Goal: Information Seeking & Learning: Learn about a topic

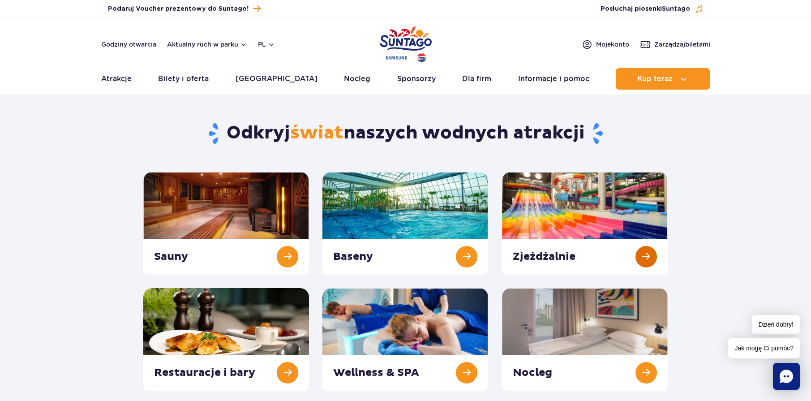
click at [579, 209] on link at bounding box center [585, 223] width 166 height 103
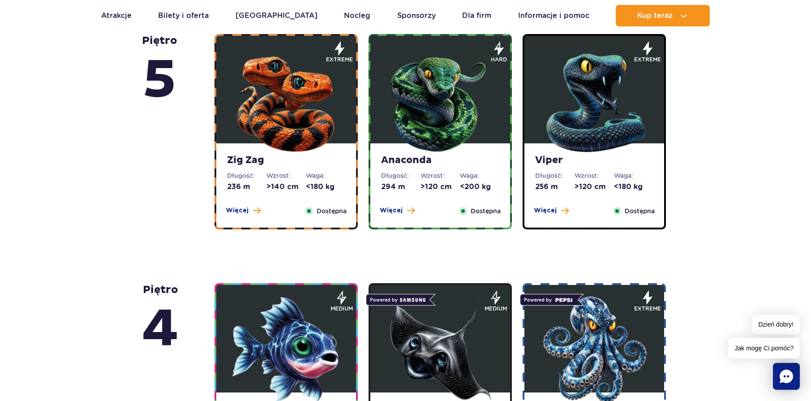
scroll to position [717, 0]
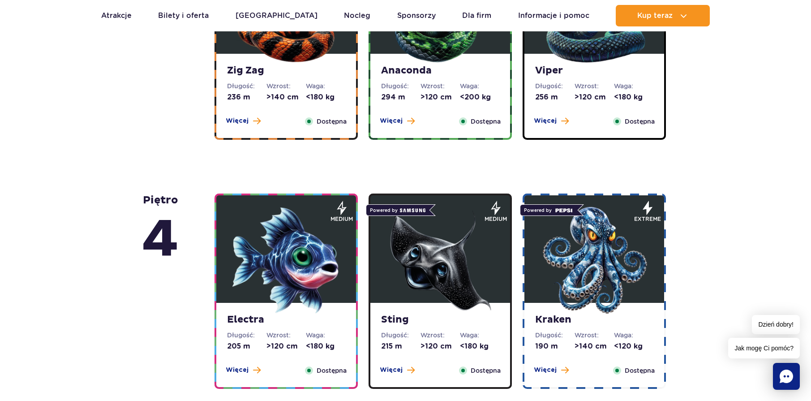
click at [433, 253] on img at bounding box center [441, 261] width 108 height 108
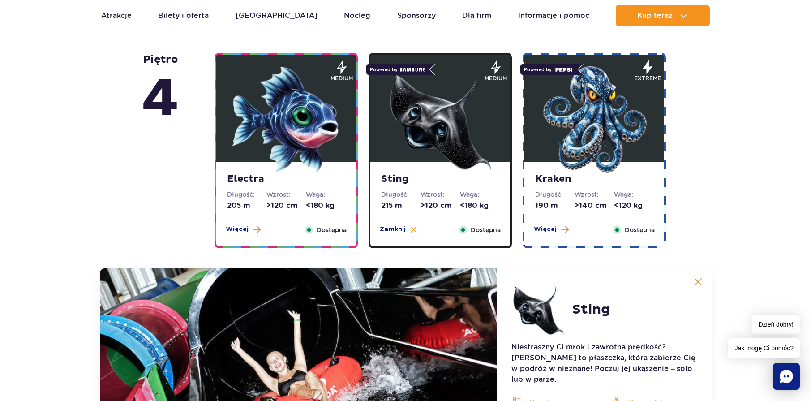
scroll to position [848, 0]
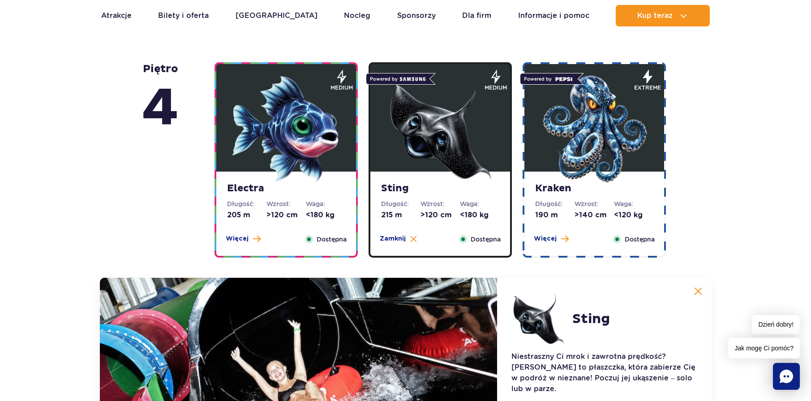
click at [302, 130] on img at bounding box center [287, 129] width 108 height 108
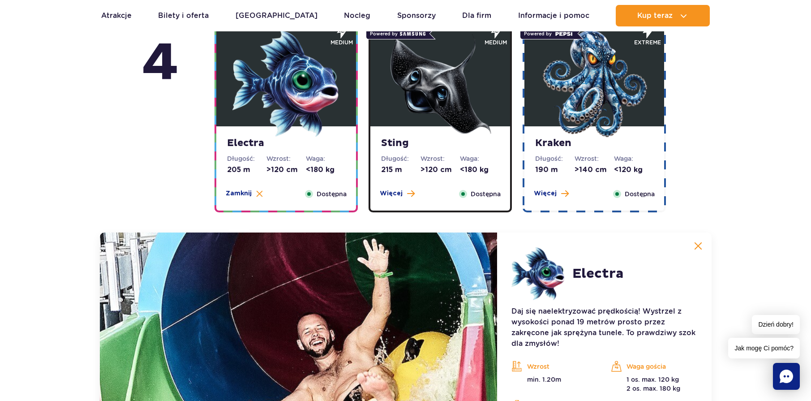
scroll to position [893, 0]
click at [601, 117] on img at bounding box center [595, 84] width 108 height 108
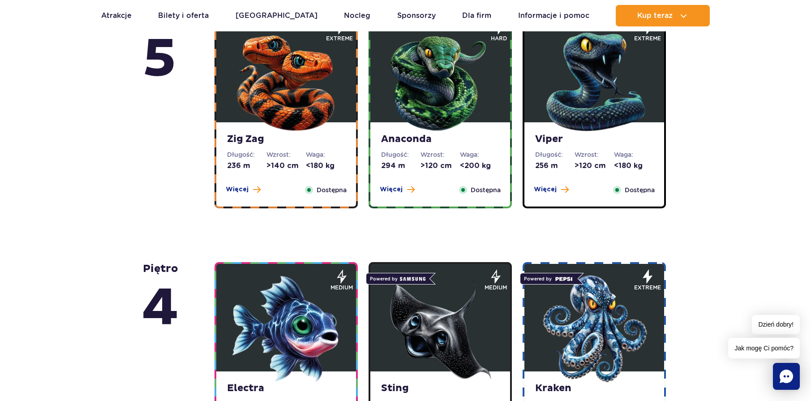
scroll to position [624, 0]
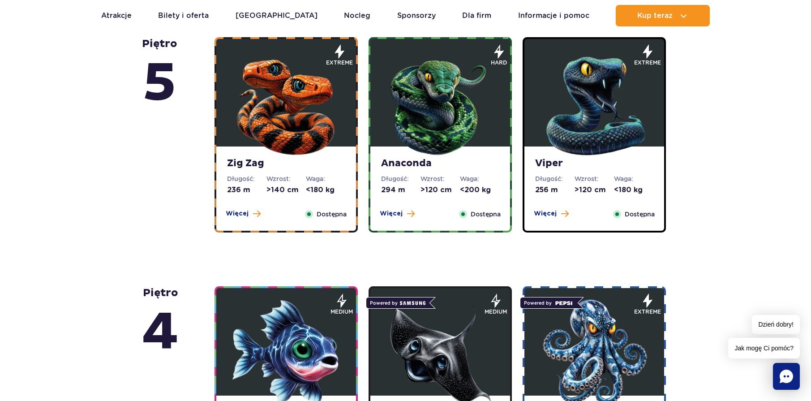
click at [281, 80] on img at bounding box center [287, 104] width 108 height 108
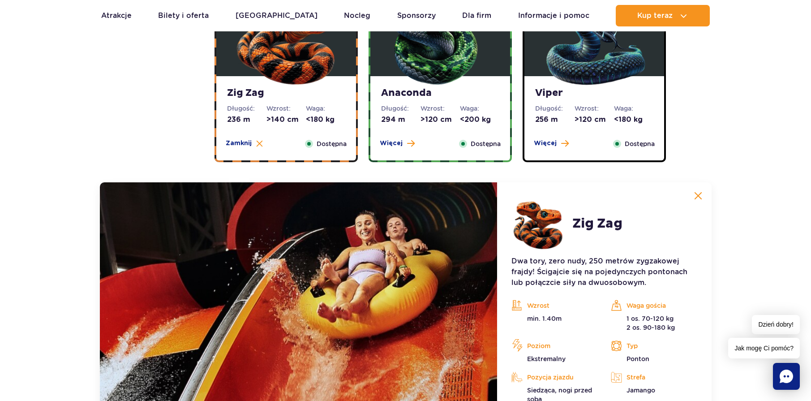
scroll to position [689, 0]
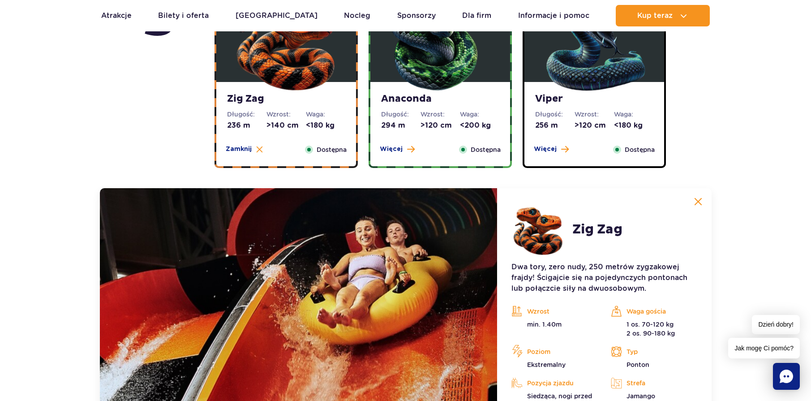
click at [408, 70] on img at bounding box center [441, 40] width 108 height 108
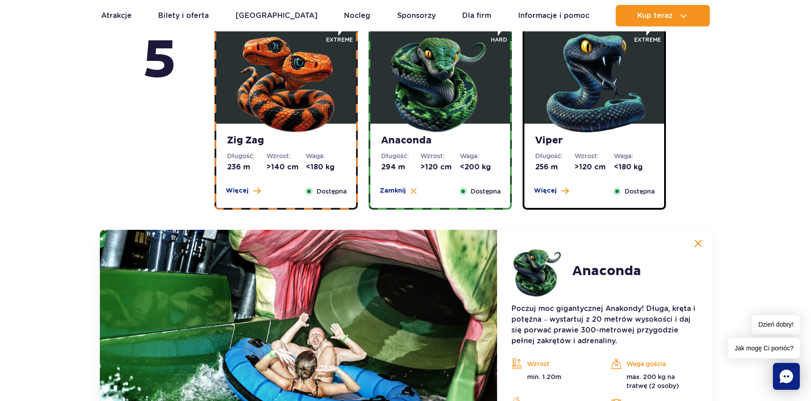
scroll to position [644, 0]
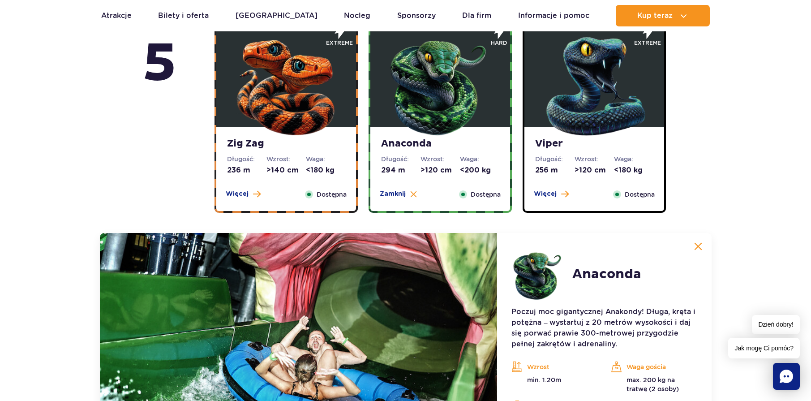
click at [276, 81] on img at bounding box center [287, 84] width 108 height 108
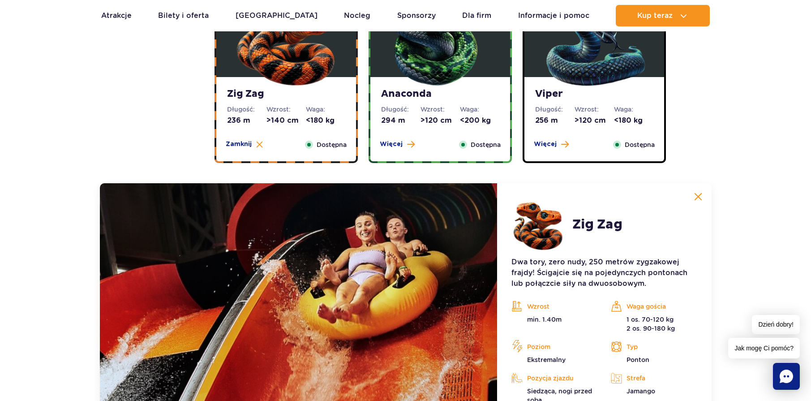
scroll to position [689, 0]
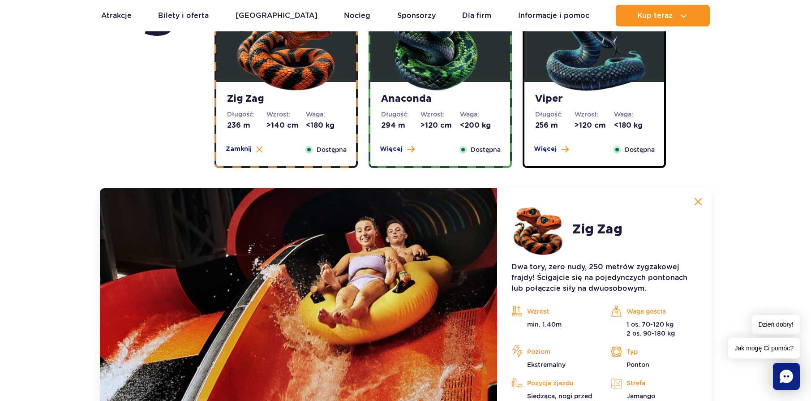
click at [560, 74] on img at bounding box center [595, 40] width 108 height 108
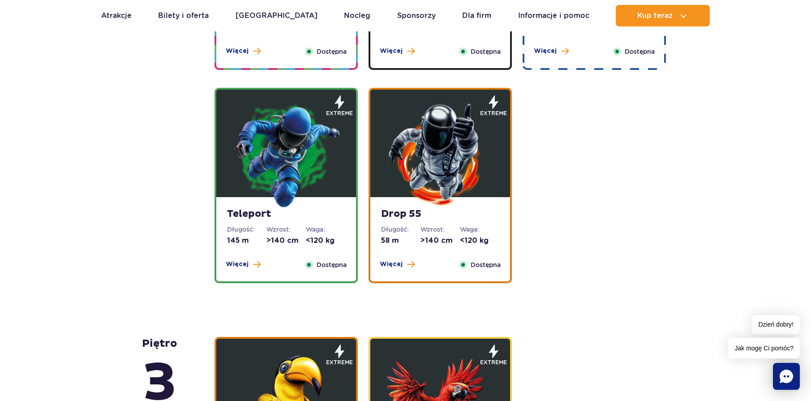
scroll to position [1316, 0]
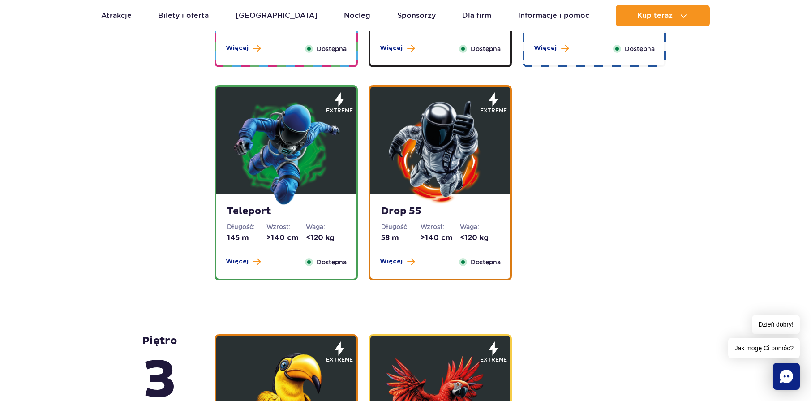
click at [269, 120] on img at bounding box center [287, 152] width 108 height 108
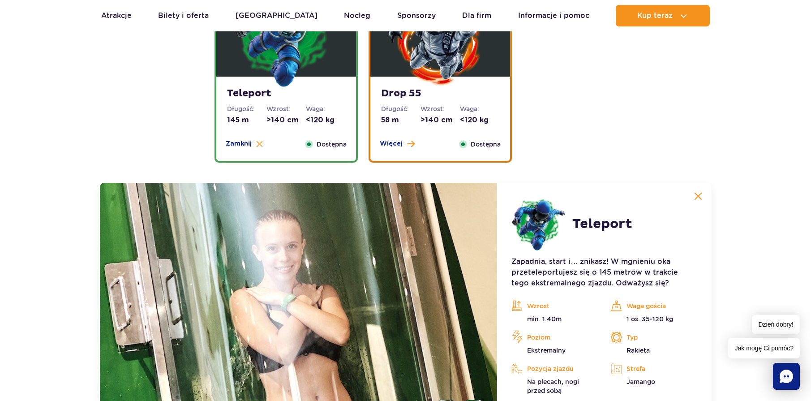
scroll to position [1062, 0]
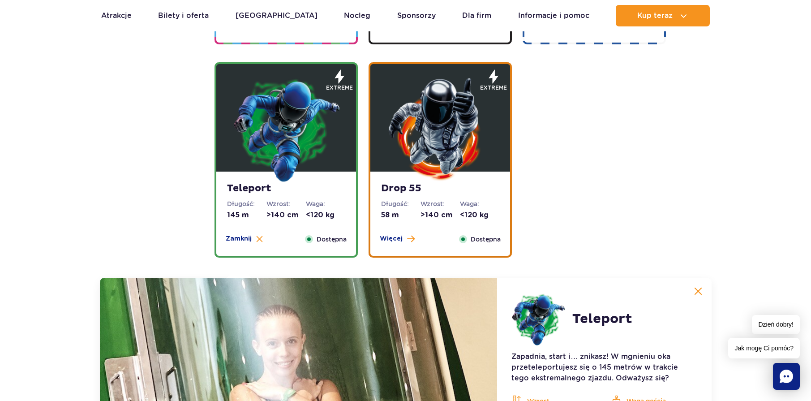
click at [449, 132] on img at bounding box center [441, 129] width 108 height 108
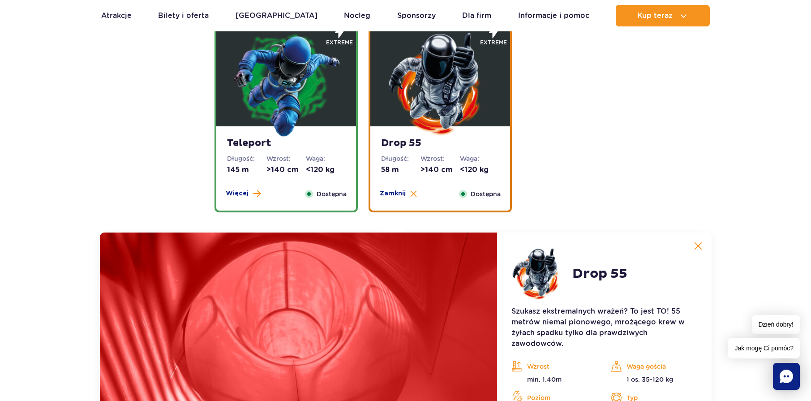
scroll to position [1106, 0]
click at [299, 99] on img at bounding box center [287, 84] width 108 height 108
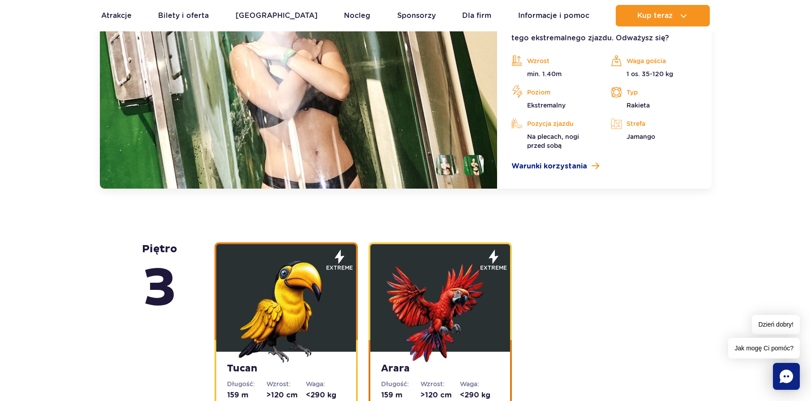
scroll to position [1420, 0]
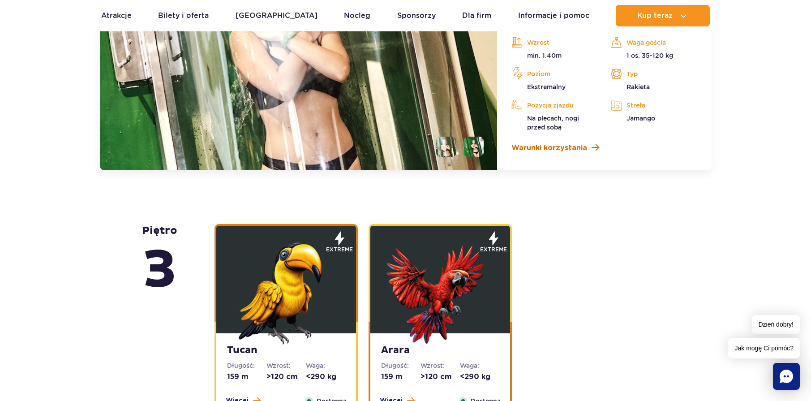
click at [575, 147] on span "Warunki korzystania" at bounding box center [550, 147] width 76 height 11
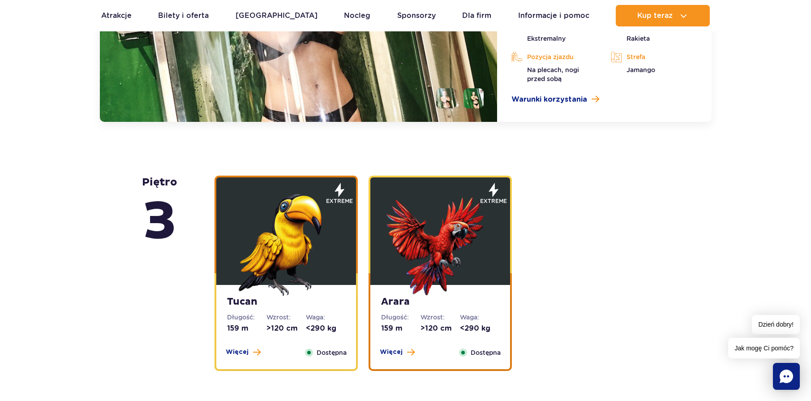
scroll to position [1465, 0]
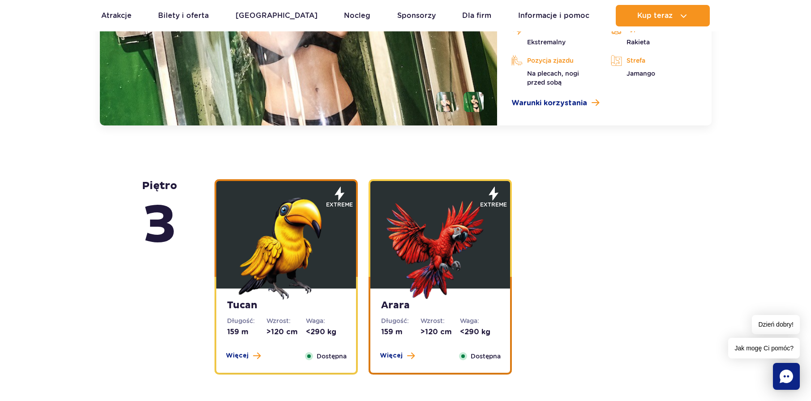
click at [263, 245] on img at bounding box center [287, 246] width 108 height 108
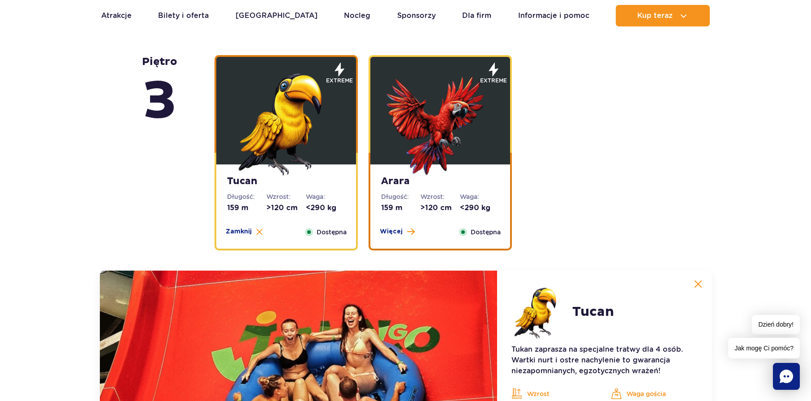
scroll to position [1311, 0]
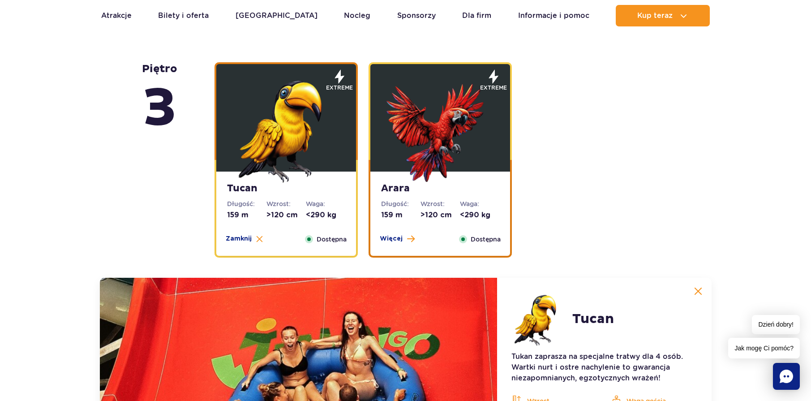
click at [422, 141] on img at bounding box center [441, 129] width 108 height 108
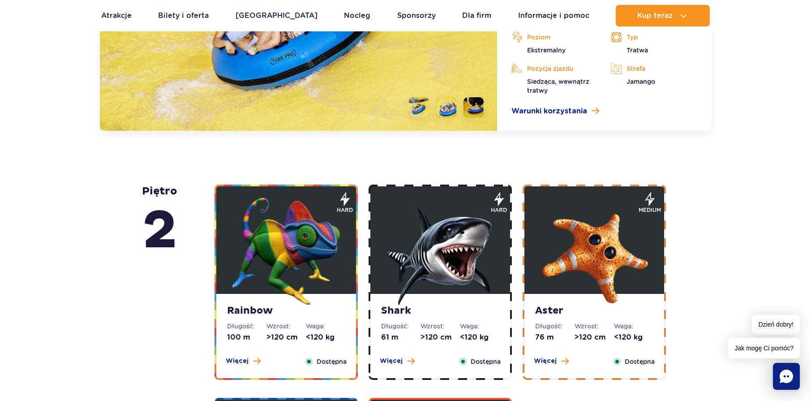
scroll to position [1714, 0]
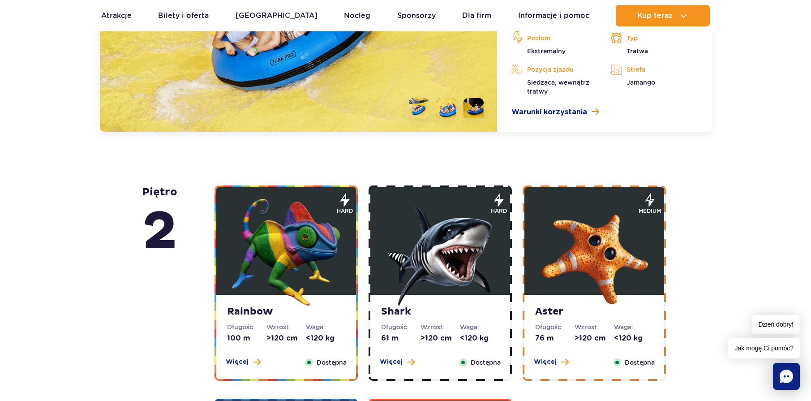
click at [277, 252] on img at bounding box center [287, 253] width 108 height 108
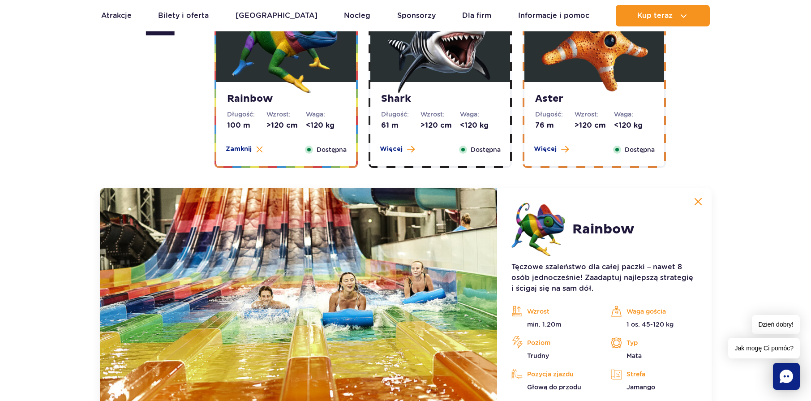
scroll to position [1605, 0]
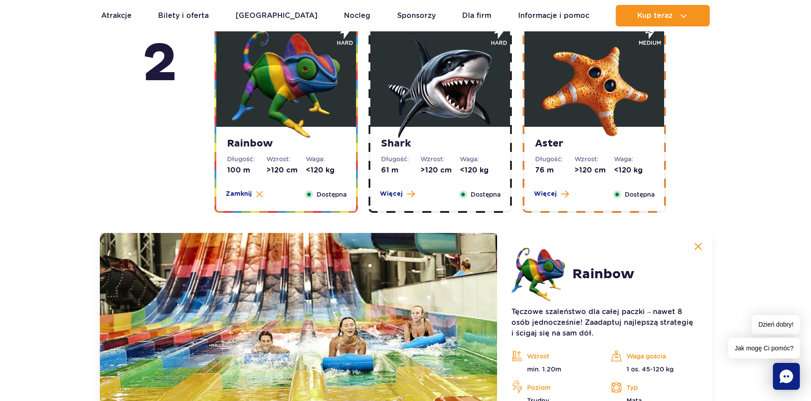
click at [455, 75] on img at bounding box center [441, 84] width 108 height 108
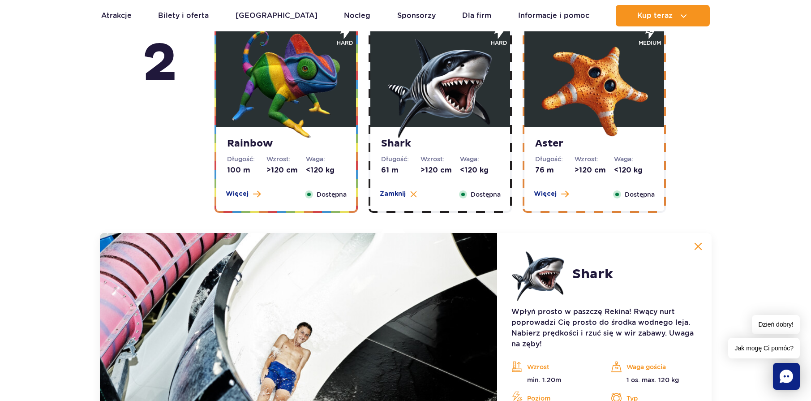
click at [580, 91] on img at bounding box center [595, 84] width 108 height 108
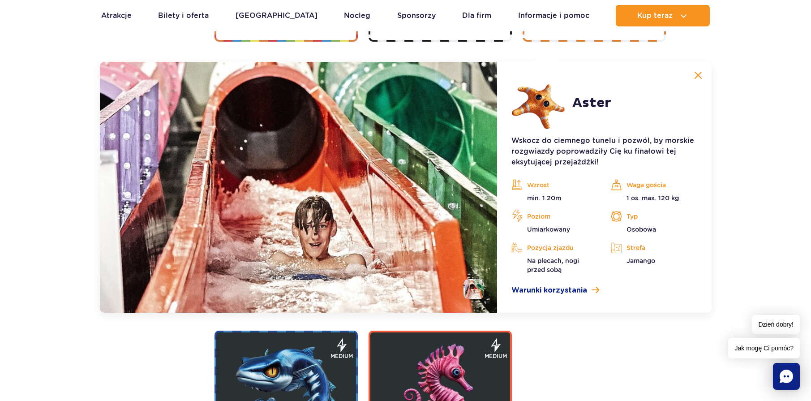
scroll to position [1784, 0]
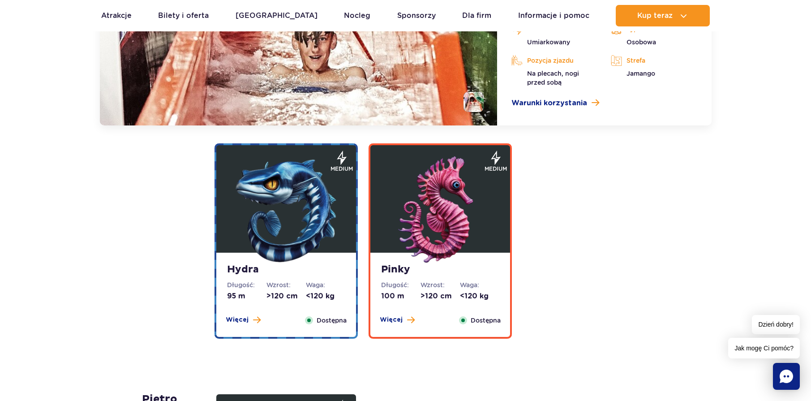
click at [292, 205] on img at bounding box center [287, 210] width 108 height 108
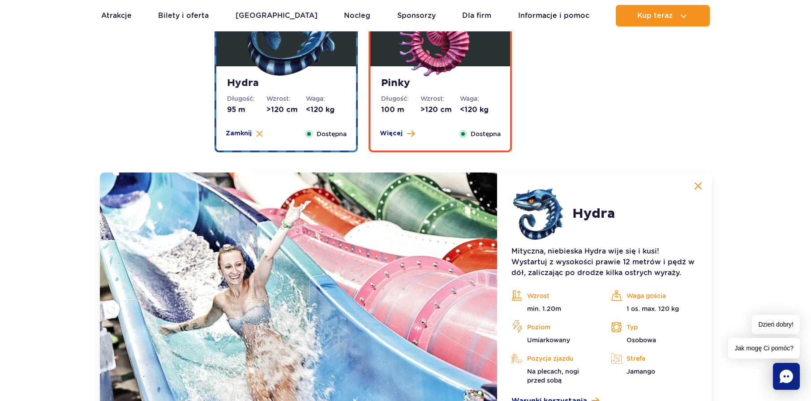
scroll to position [1863, 0]
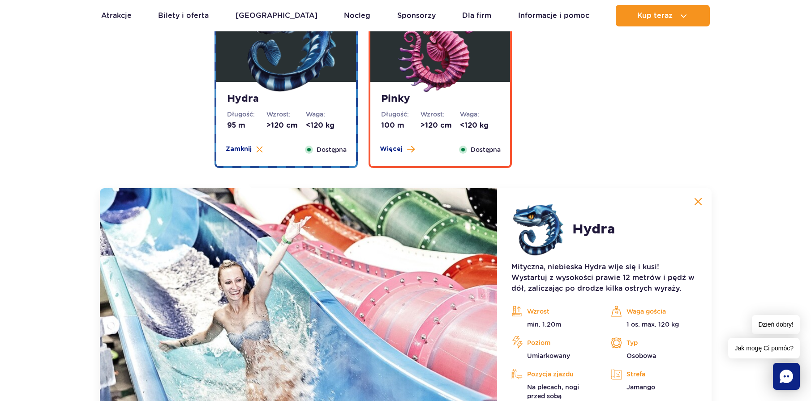
click at [424, 66] on img at bounding box center [441, 40] width 108 height 108
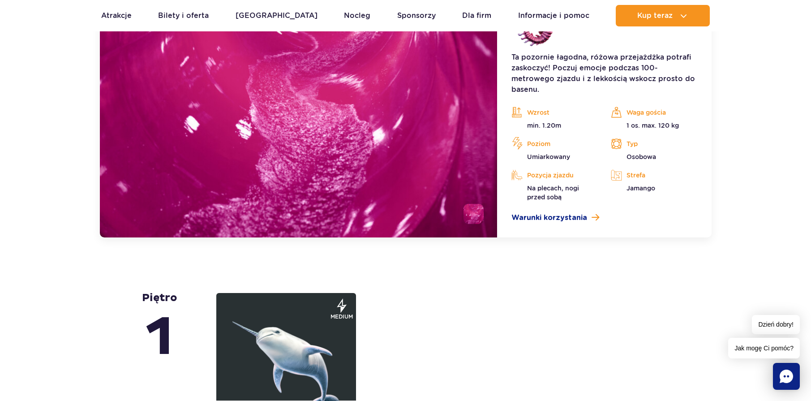
scroll to position [2176, 0]
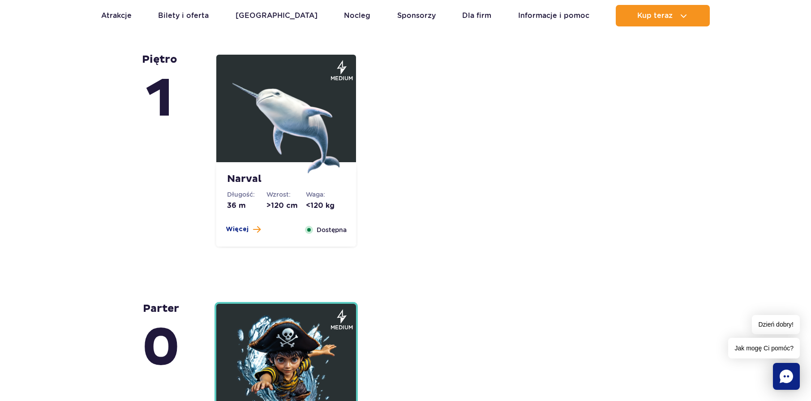
click at [303, 128] on img at bounding box center [287, 120] width 108 height 108
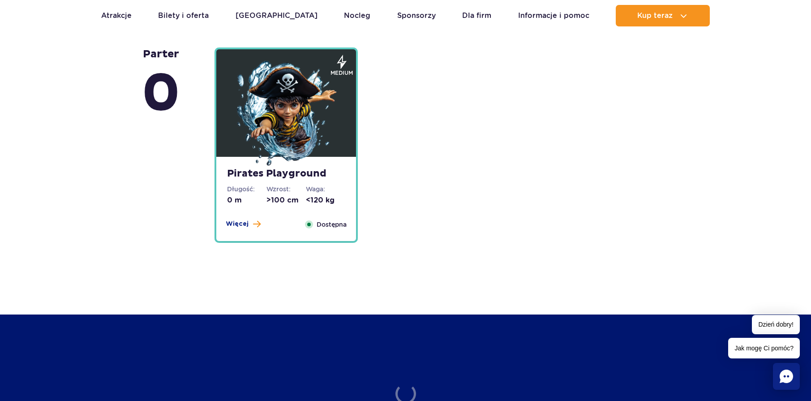
scroll to position [2560, 0]
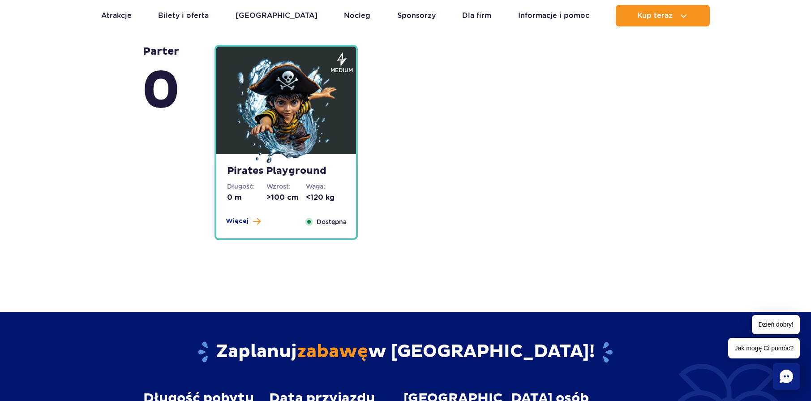
click at [277, 103] on img at bounding box center [287, 112] width 108 height 108
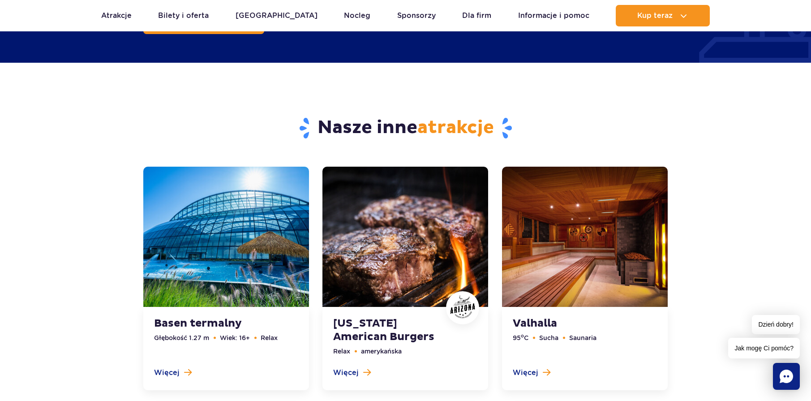
scroll to position [3033, 0]
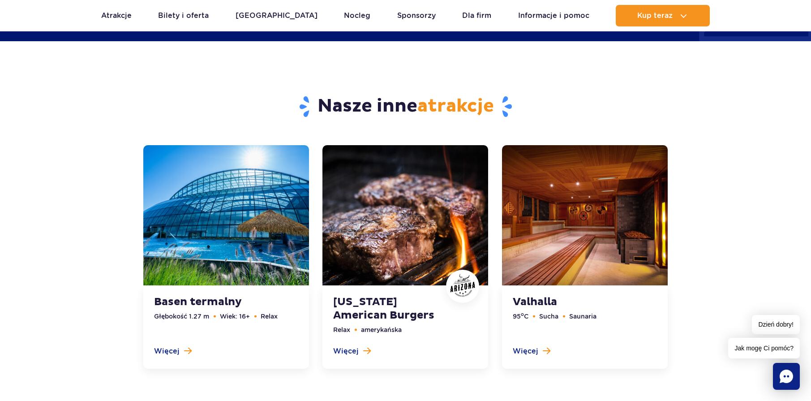
click at [220, 183] on link at bounding box center [226, 257] width 166 height 224
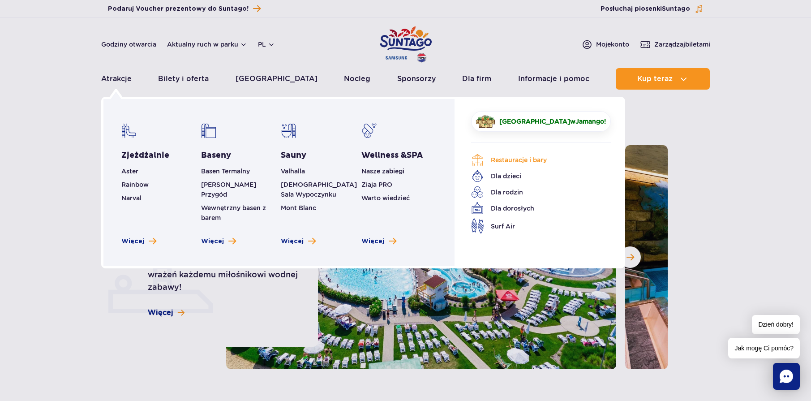
click at [515, 158] on link "Restauracje i bary" at bounding box center [534, 160] width 126 height 13
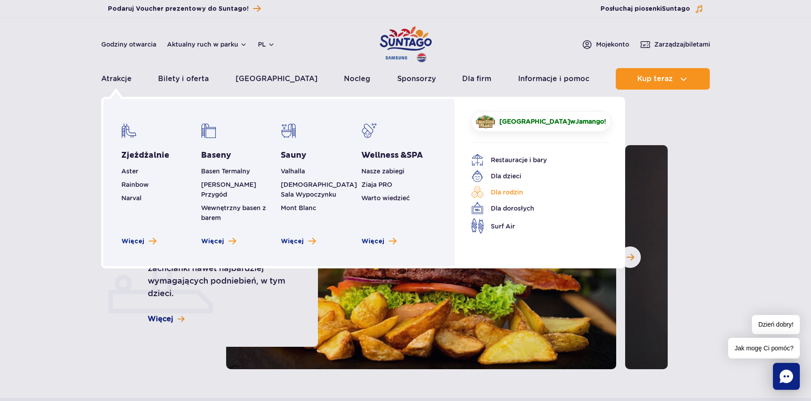
click at [513, 190] on link "Dla rodzin" at bounding box center [534, 192] width 126 height 13
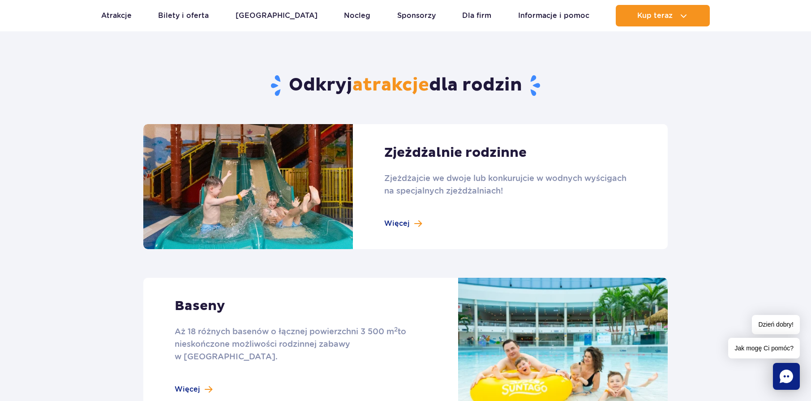
scroll to position [314, 0]
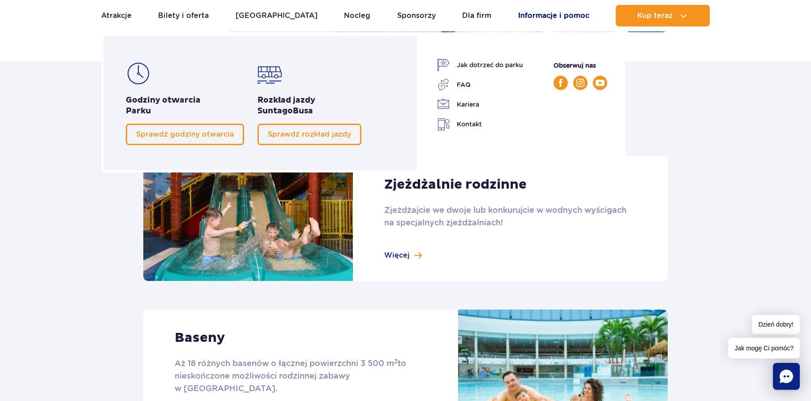
click at [549, 18] on link "Informacje i pomoc" at bounding box center [553, 16] width 71 height 22
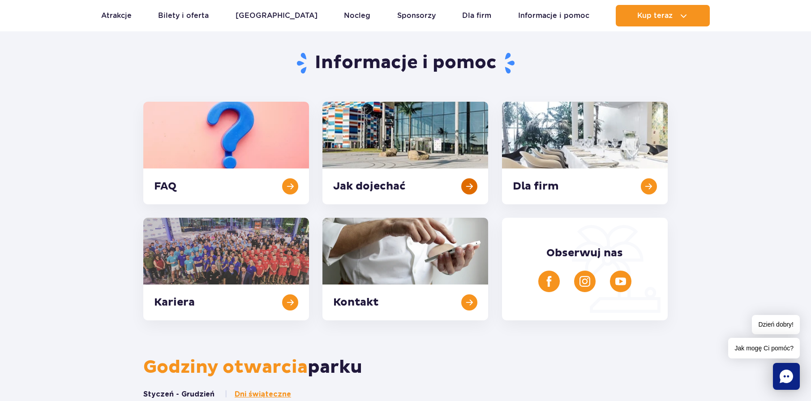
scroll to position [179, 0]
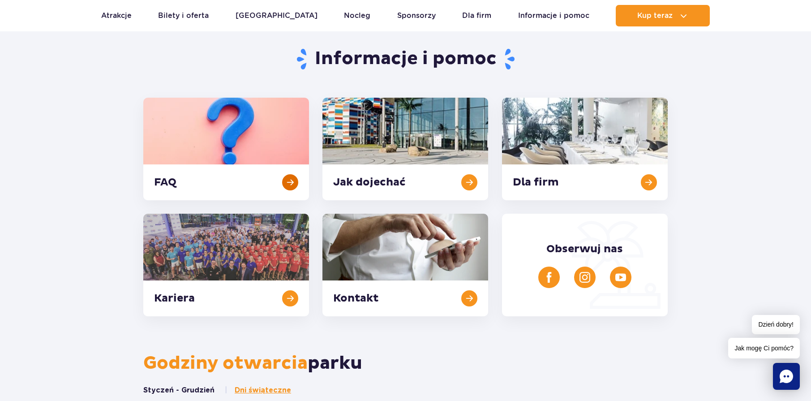
click at [189, 138] on link at bounding box center [226, 149] width 166 height 103
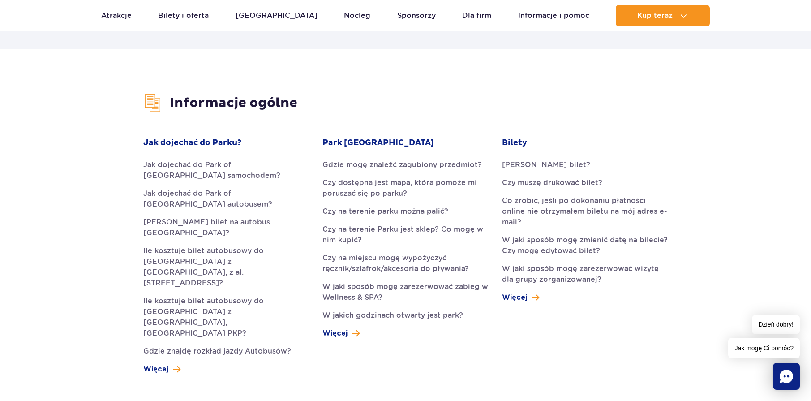
scroll to position [179, 0]
click at [385, 229] on link "Czy na terenie Parku jest sklep? Co mogę w nim kupić?" at bounding box center [406, 234] width 166 height 22
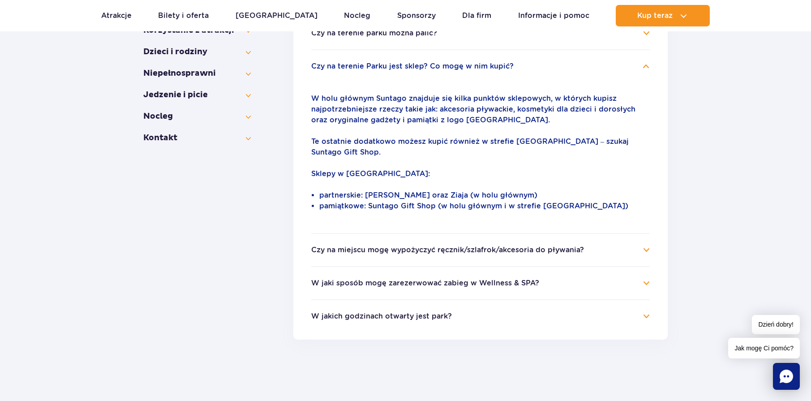
click at [648, 245] on h4 "Czy na miejscu mogę wypożyczyć ręcznik/szlafrok/akcesoria do pływania?" at bounding box center [480, 250] width 339 height 11
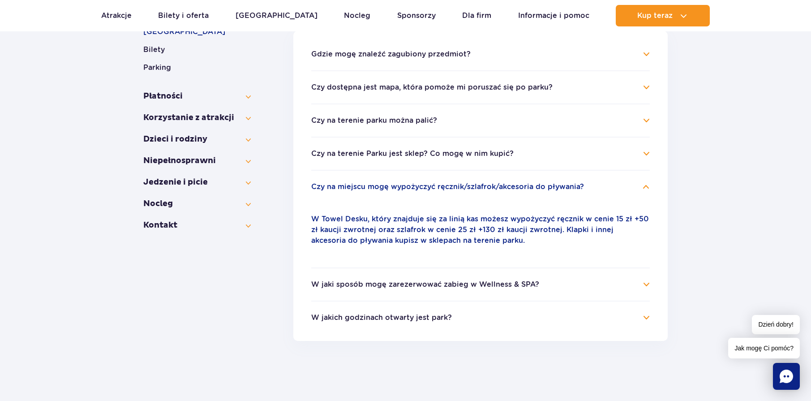
scroll to position [211, 0]
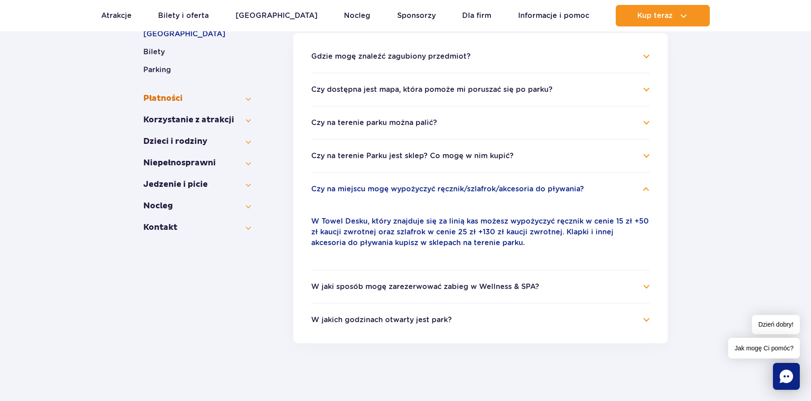
click at [246, 93] on button "Płatności" at bounding box center [197, 98] width 108 height 11
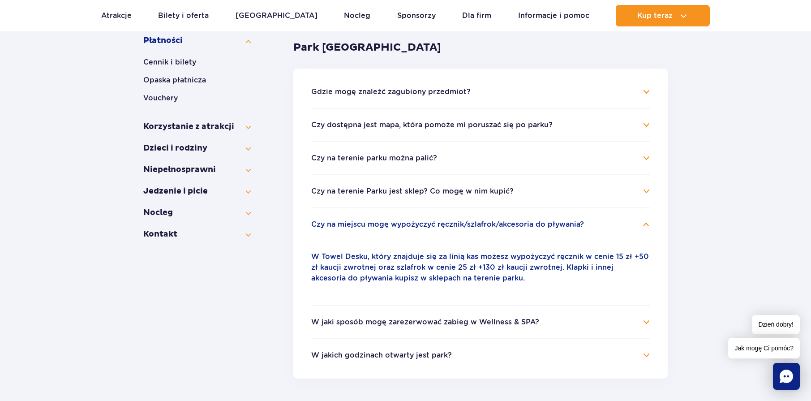
scroll to position [121, 0]
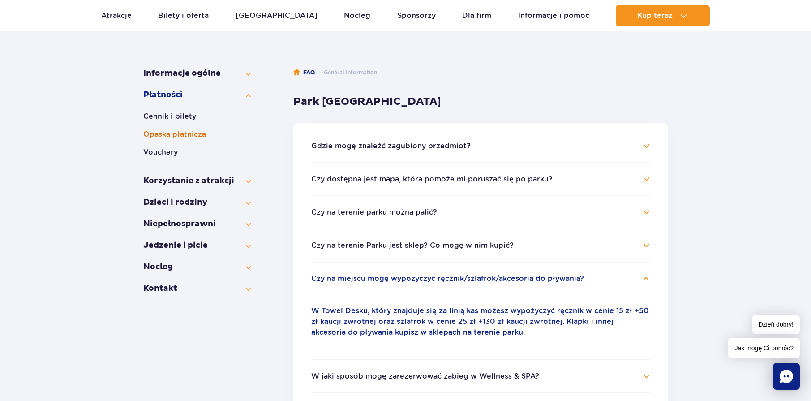
click at [169, 133] on button "Opaska płatnicza" at bounding box center [197, 134] width 108 height 11
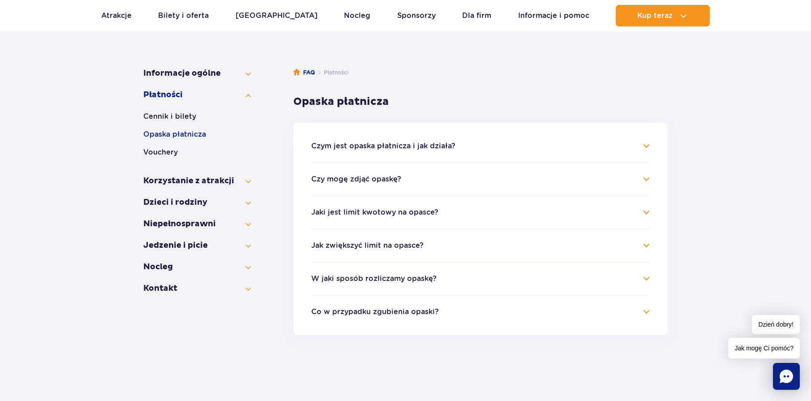
click at [647, 144] on h4 "Czym jest opaska płatnicza i jak działa?" at bounding box center [480, 146] width 339 height 11
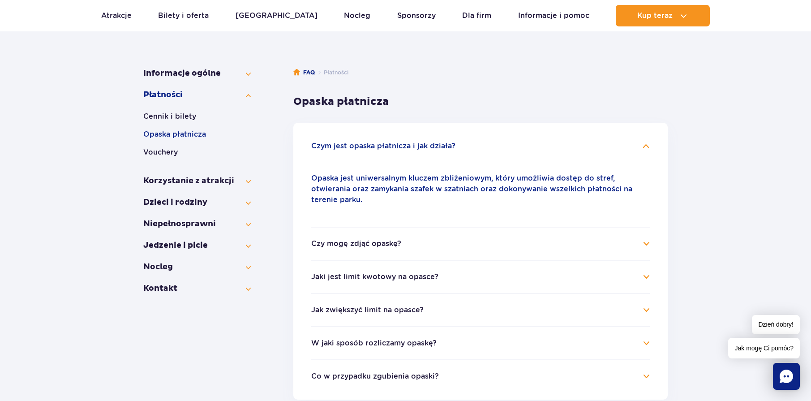
click at [643, 238] on h4 "Czy mogę zdjąć opaskę?" at bounding box center [480, 243] width 339 height 11
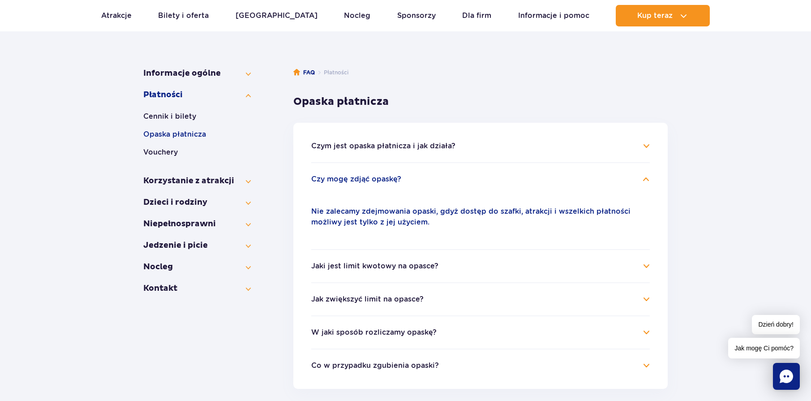
click at [645, 262] on h4 "Jaki jest limit kwotowy na opasce?" at bounding box center [480, 266] width 339 height 11
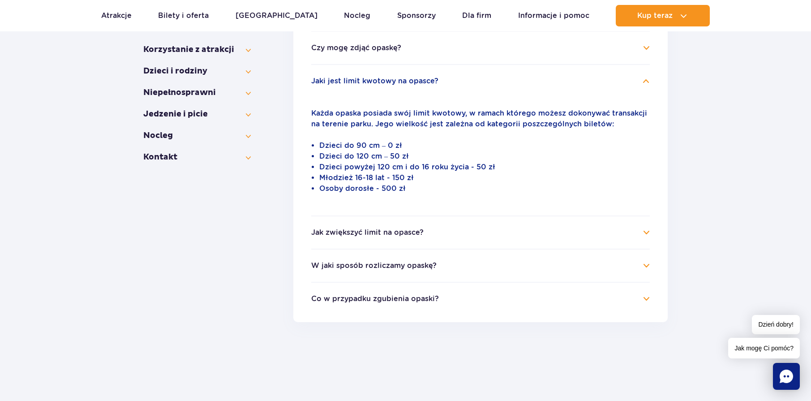
scroll to position [255, 0]
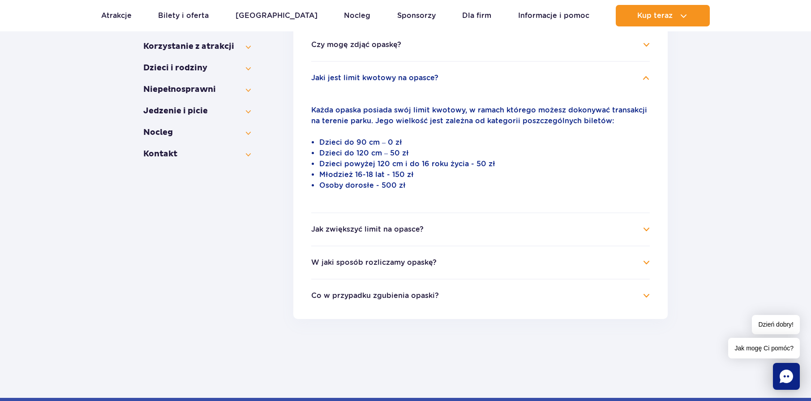
click at [647, 229] on h4 "Jak zwiększyć limit na opasce?" at bounding box center [480, 229] width 339 height 11
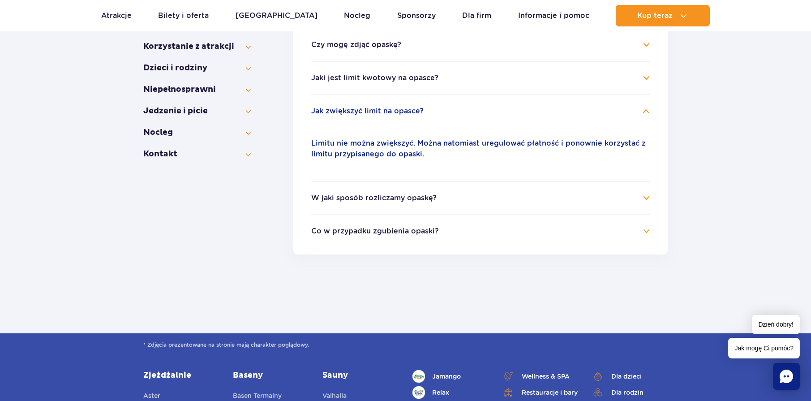
click at [645, 196] on h4 "W jaki sposób rozliczamy opaskę?" at bounding box center [480, 198] width 339 height 11
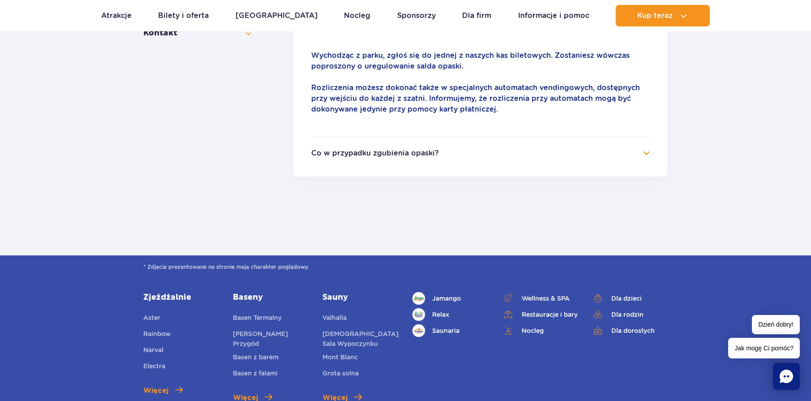
scroll to position [390, 0]
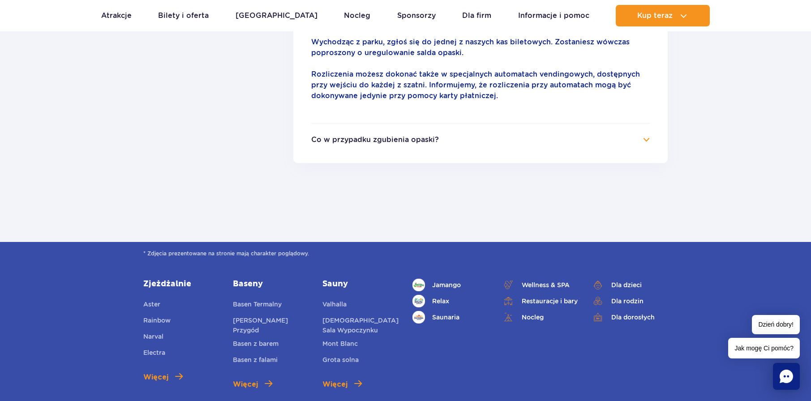
click at [647, 138] on h4 "Co w przypadku zgubienia opaski?" at bounding box center [480, 139] width 339 height 11
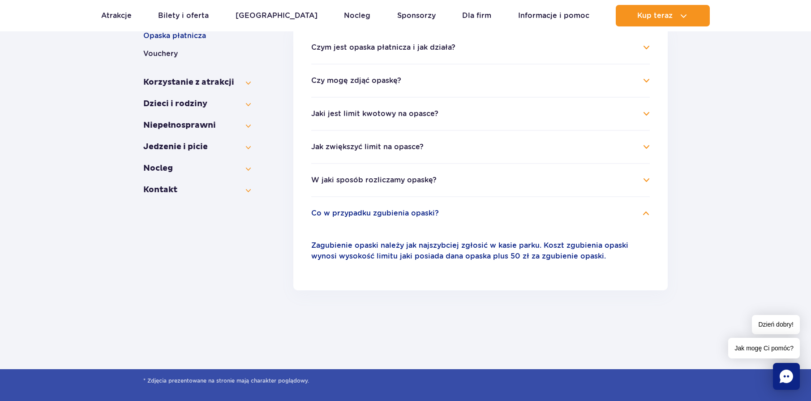
scroll to position [166, 0]
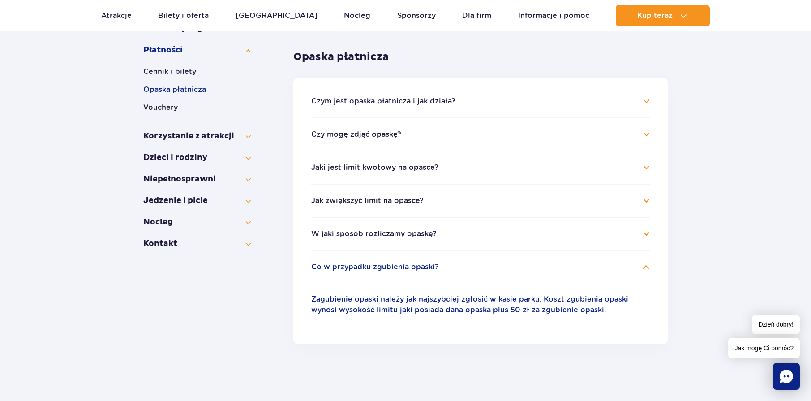
click at [648, 100] on h4 "Czym jest opaska płatnicza i jak działa?" at bounding box center [480, 101] width 339 height 11
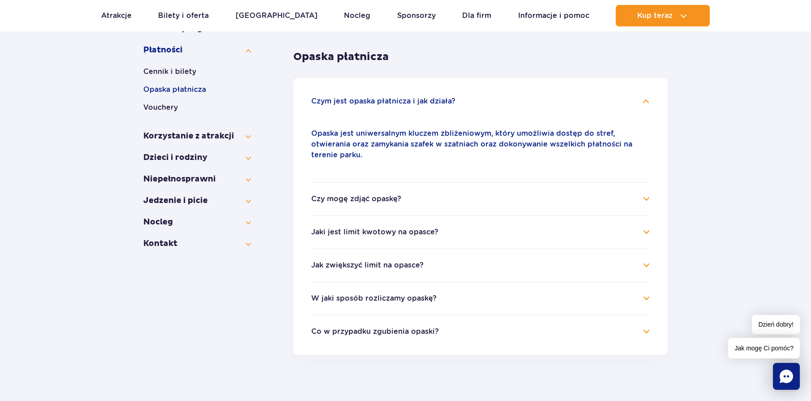
click at [645, 194] on h4 "Czy mogę zdjąć opaskę?" at bounding box center [480, 199] width 339 height 11
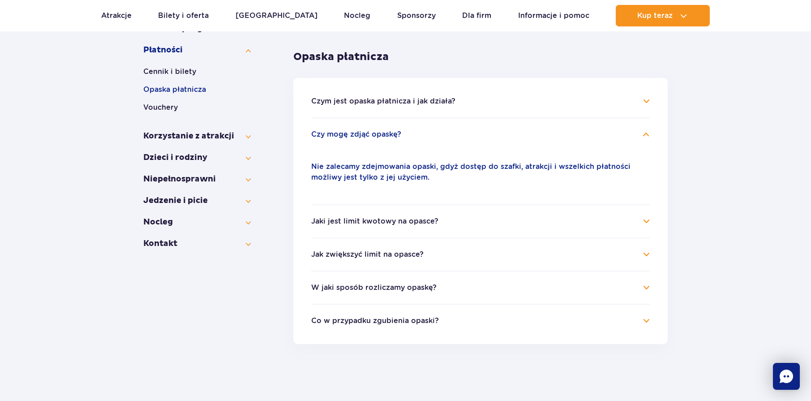
click at [647, 221] on h4 "Jaki jest limit kwotowy na opasce?" at bounding box center [480, 221] width 339 height 11
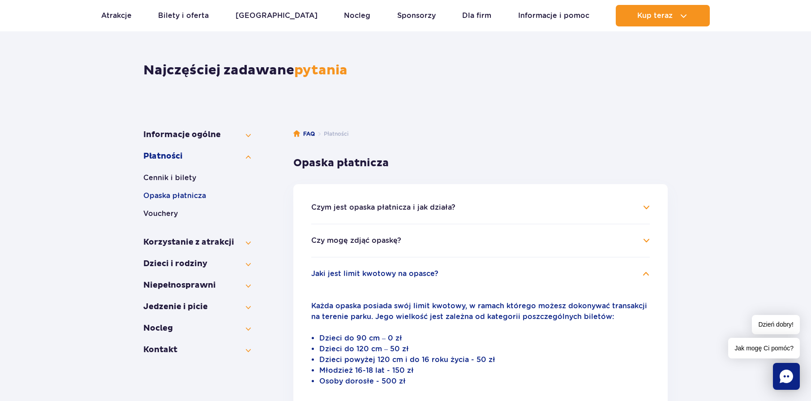
scroll to position [31, 0]
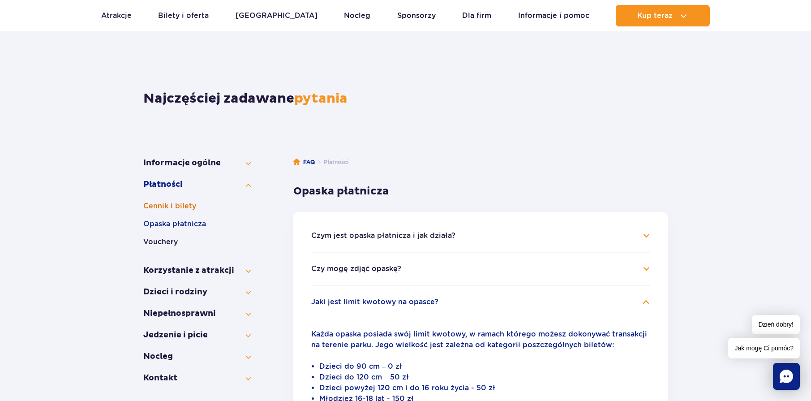
click at [176, 202] on button "Cennik i bilety" at bounding box center [197, 206] width 108 height 11
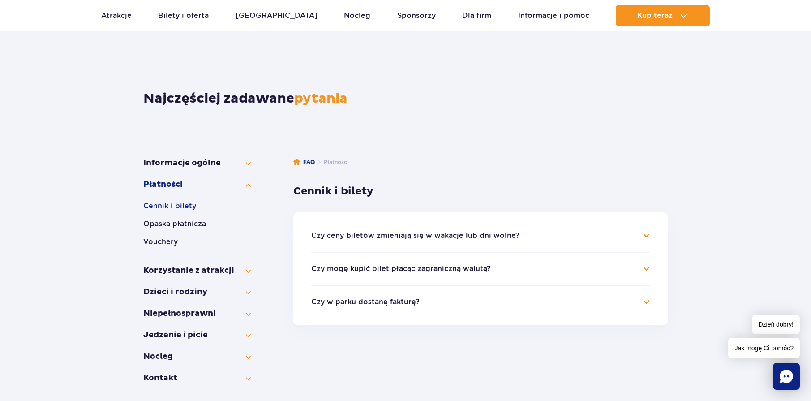
click at [645, 269] on h4 "Czy mogę kupić bilet płacąc zagraniczną walutą?" at bounding box center [480, 268] width 339 height 11
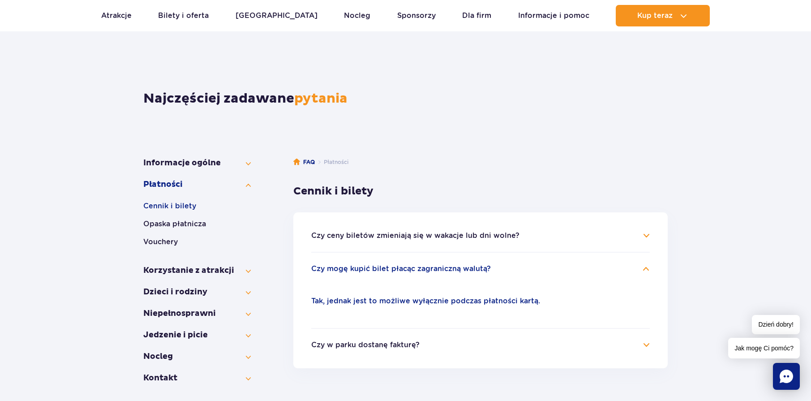
click at [645, 236] on h4 "Czy ceny biletów zmieniają się w wakacje lub dni wolne?" at bounding box center [480, 235] width 339 height 11
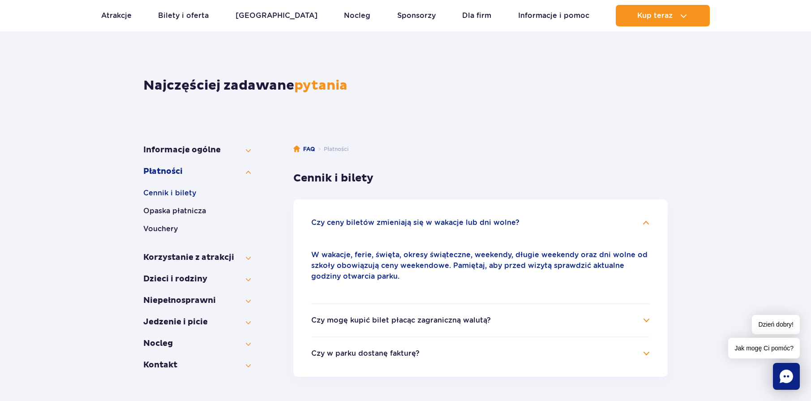
scroll to position [45, 0]
click at [247, 322] on button "Jedzenie i picie" at bounding box center [197, 321] width 108 height 11
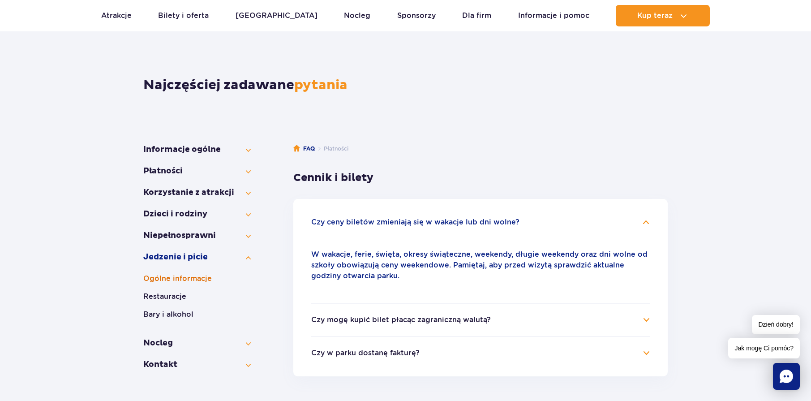
click at [178, 277] on button "Ogólne informacje" at bounding box center [197, 278] width 108 height 11
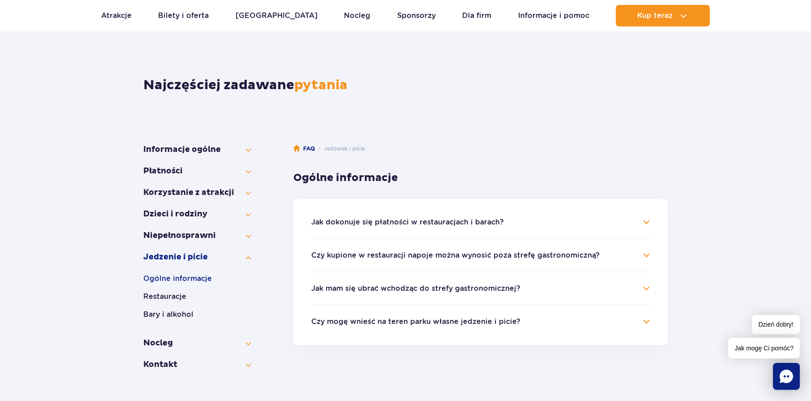
click at [647, 221] on h4 "Jak dokonuje się płatności w restauracjach i barach?" at bounding box center [480, 222] width 339 height 11
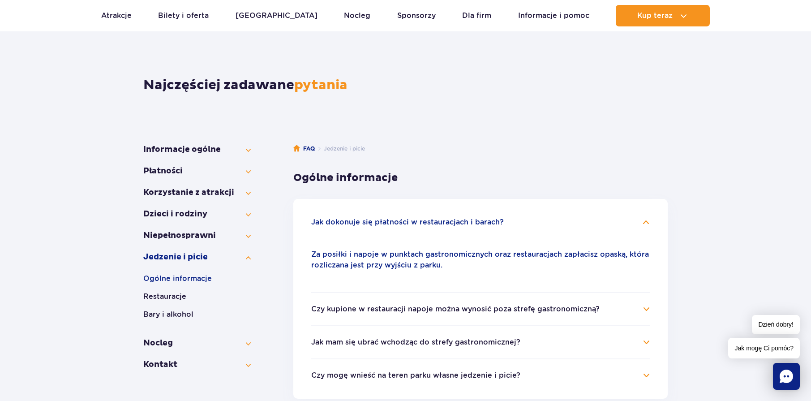
click at [643, 308] on h4 "Czy kupione w restauracji napoje można wynosić poza strefę gastronomiczną?" at bounding box center [480, 309] width 339 height 11
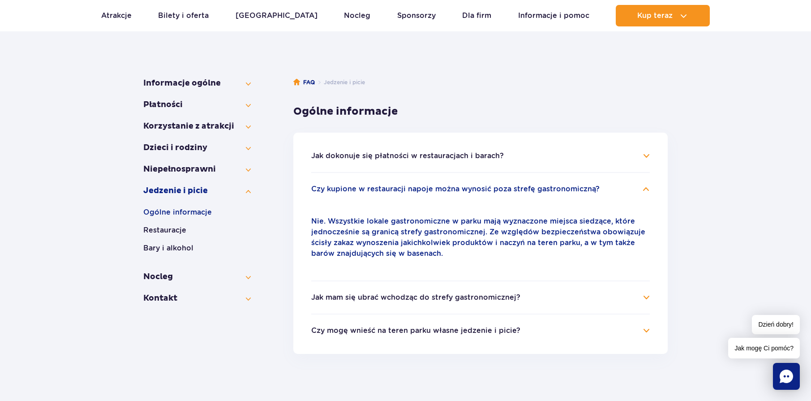
scroll to position [134, 0]
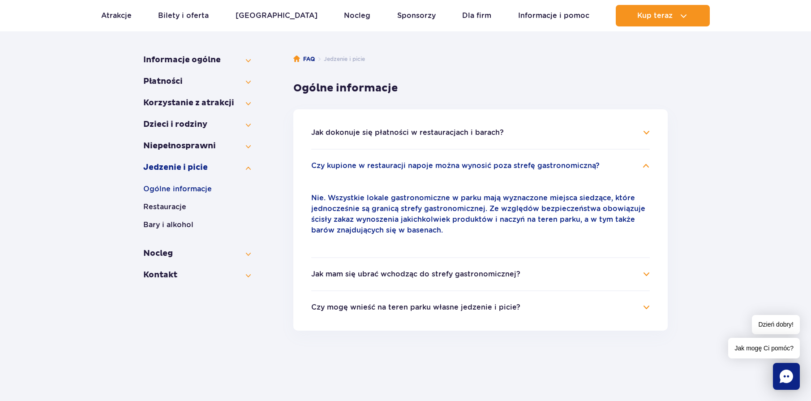
click at [645, 274] on h4 "Jak mam się ubrać wchodząc do strefy gastronomicznej?" at bounding box center [480, 274] width 339 height 11
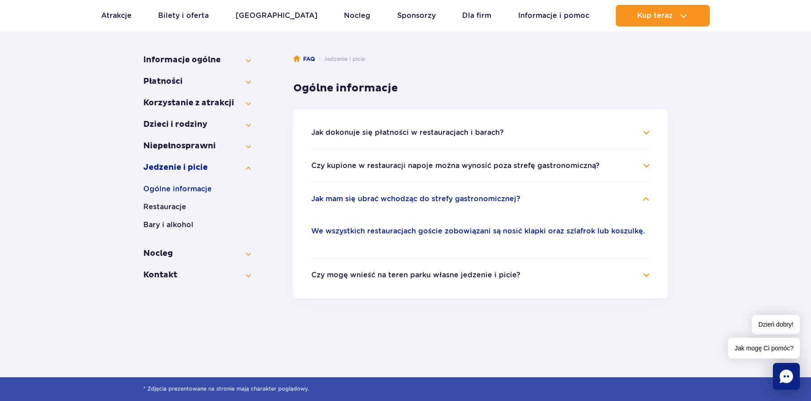
click at [647, 276] on h4 "Czy mogę wnieść na teren parku własne jedzenie i picie?" at bounding box center [480, 275] width 339 height 11
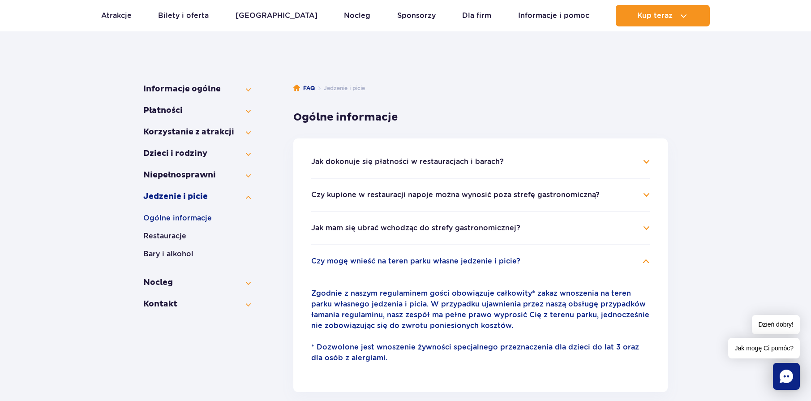
scroll to position [90, 0]
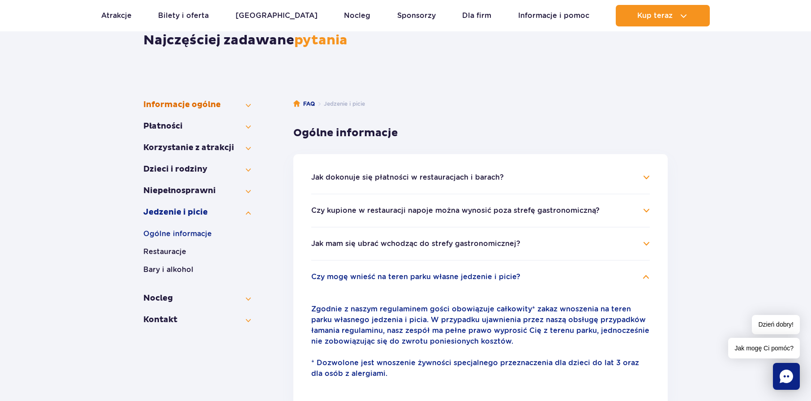
click at [246, 103] on button "Informacje ogólne" at bounding box center [197, 104] width 108 height 11
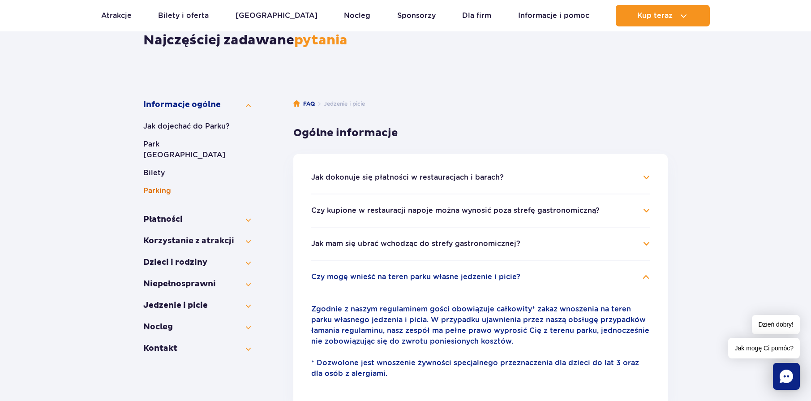
click at [166, 186] on button "Parking" at bounding box center [197, 191] width 108 height 11
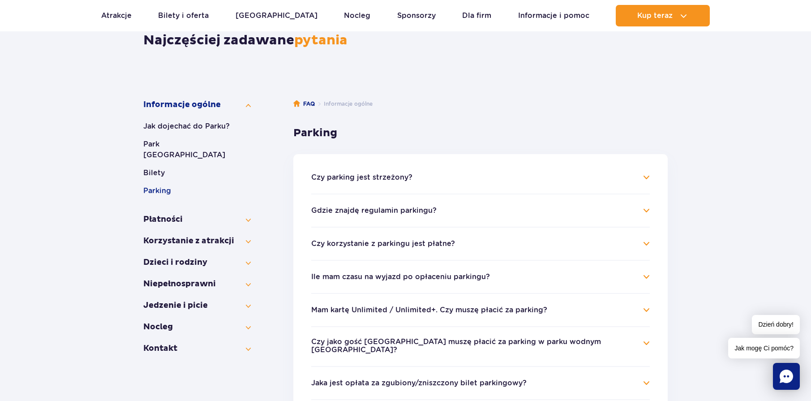
click at [643, 176] on h4 "Czy parking jest strzeżony?" at bounding box center [480, 177] width 339 height 11
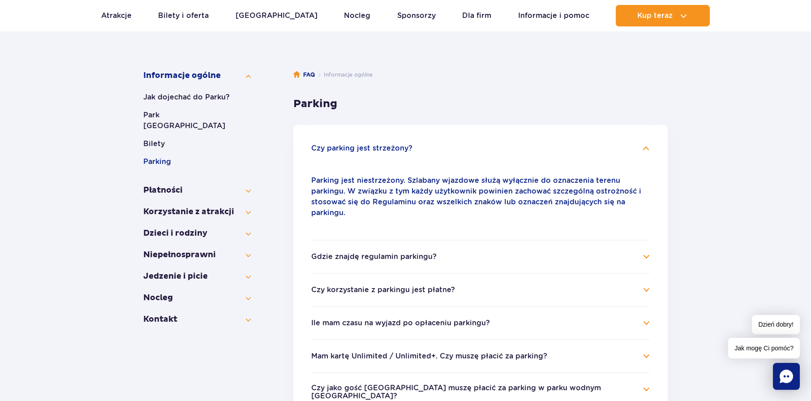
scroll to position [134, 0]
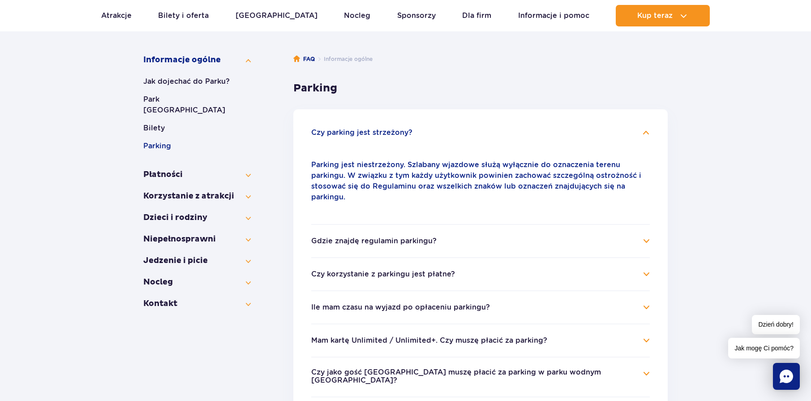
click at [647, 269] on h4 "Czy korzystanie z parkingu jest płatne?" at bounding box center [480, 274] width 339 height 11
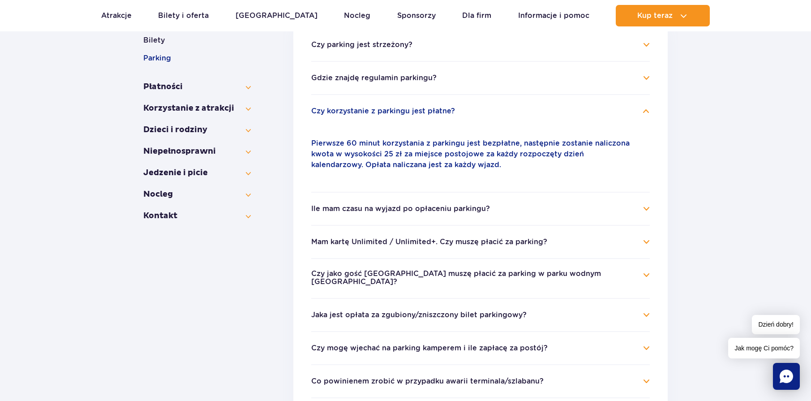
scroll to position [224, 0]
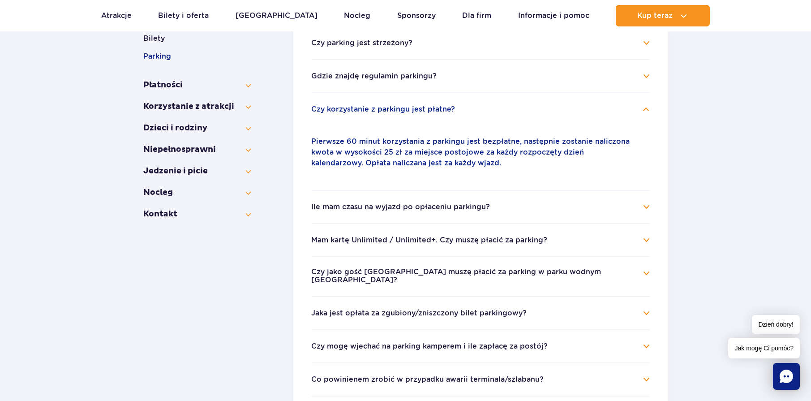
click at [650, 207] on h4 "Ile mam czasu na wyjazd po opłaceniu parkingu?" at bounding box center [480, 207] width 339 height 11
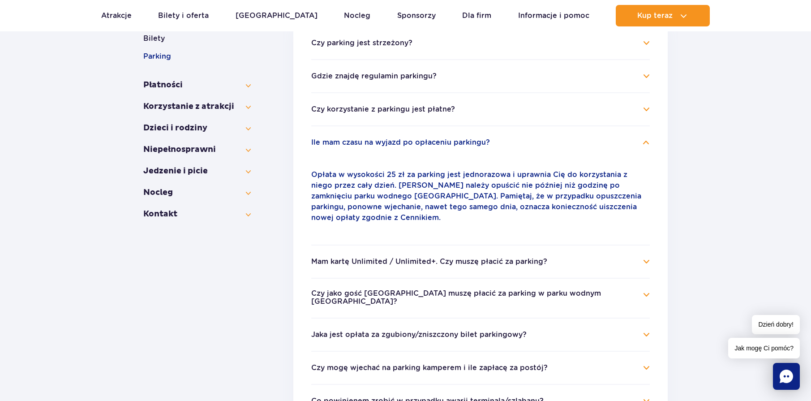
click at [647, 289] on h4 "Czy jako gość [GEOGRAPHIC_DATA] muszę płacić za parking w parku wodnym [GEOGRAP…" at bounding box center [480, 297] width 339 height 17
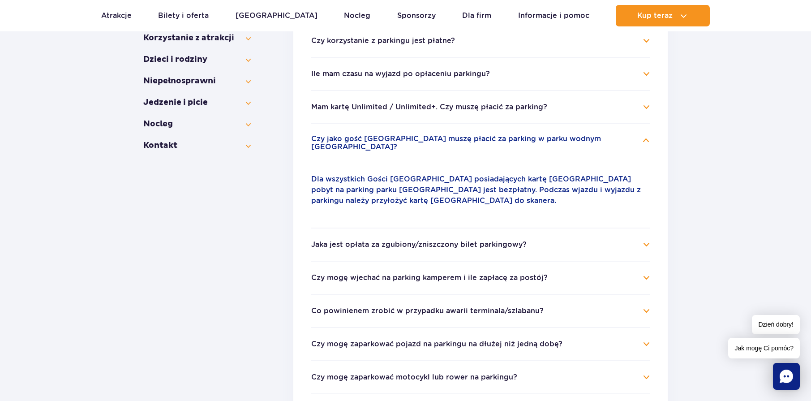
scroll to position [314, 0]
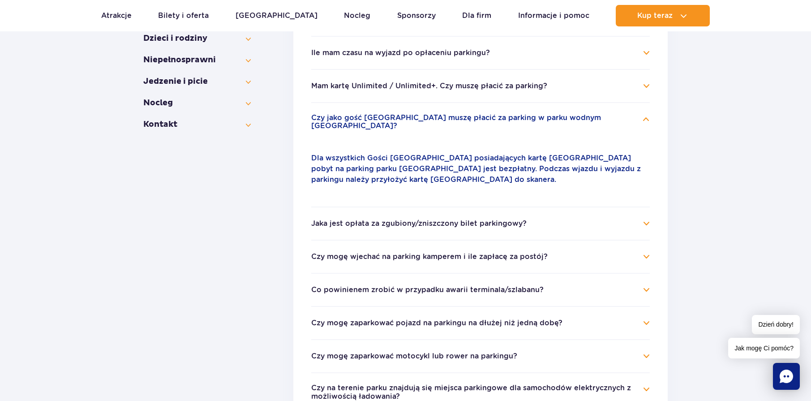
click at [646, 285] on h4 "Co powinienem zrobić w przypadku awarii terminala/szlabanu?" at bounding box center [480, 290] width 339 height 11
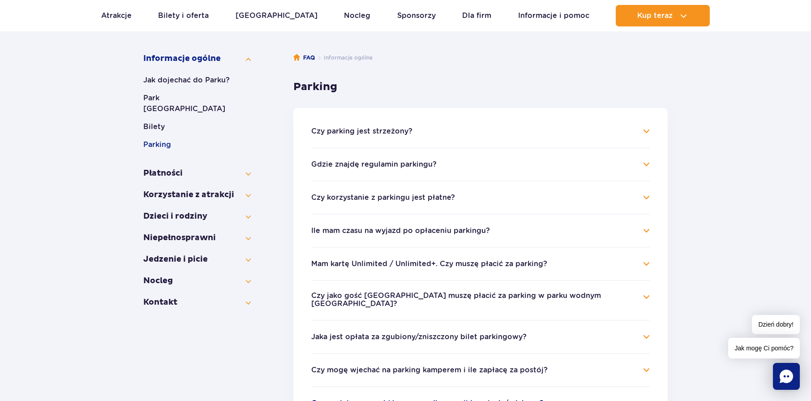
scroll to position [134, 0]
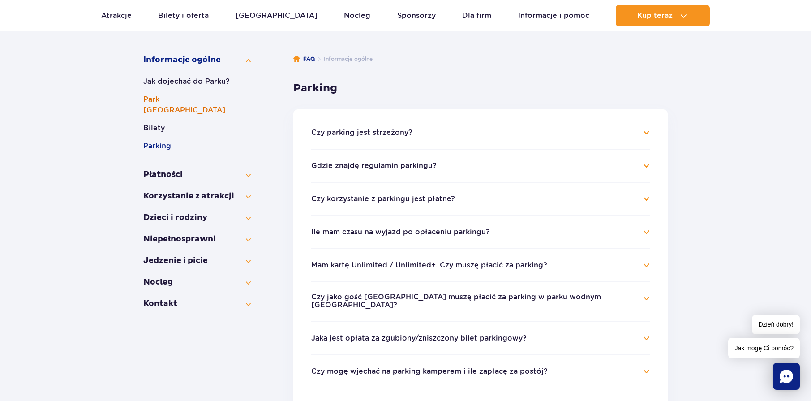
click at [177, 99] on button "Park [GEOGRAPHIC_DATA]" at bounding box center [197, 105] width 108 height 22
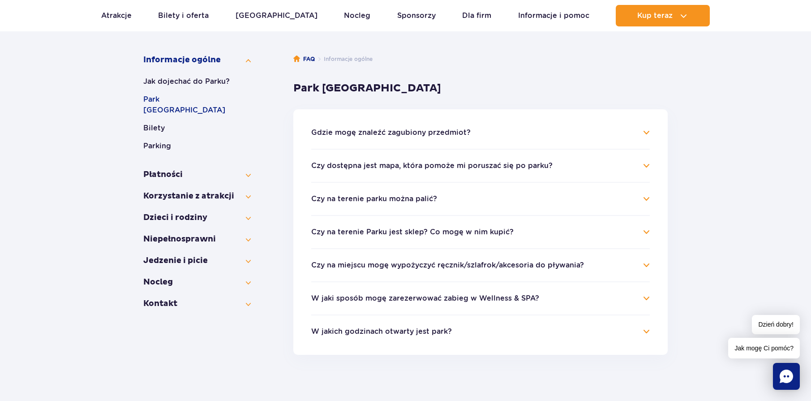
click at [646, 165] on h4 "Czy dostępna jest mapa, która pomoże mi poruszać się po parku?" at bounding box center [480, 165] width 339 height 11
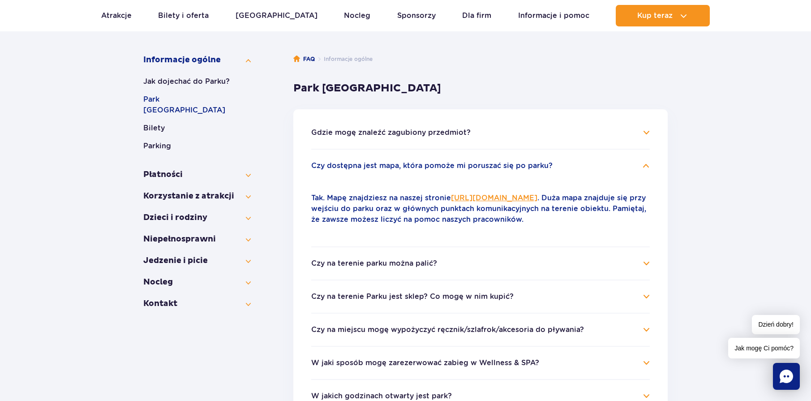
click at [538, 197] on link "[URL][DOMAIN_NAME]" at bounding box center [494, 198] width 86 height 9
